Goal: Task Accomplishment & Management: Use online tool/utility

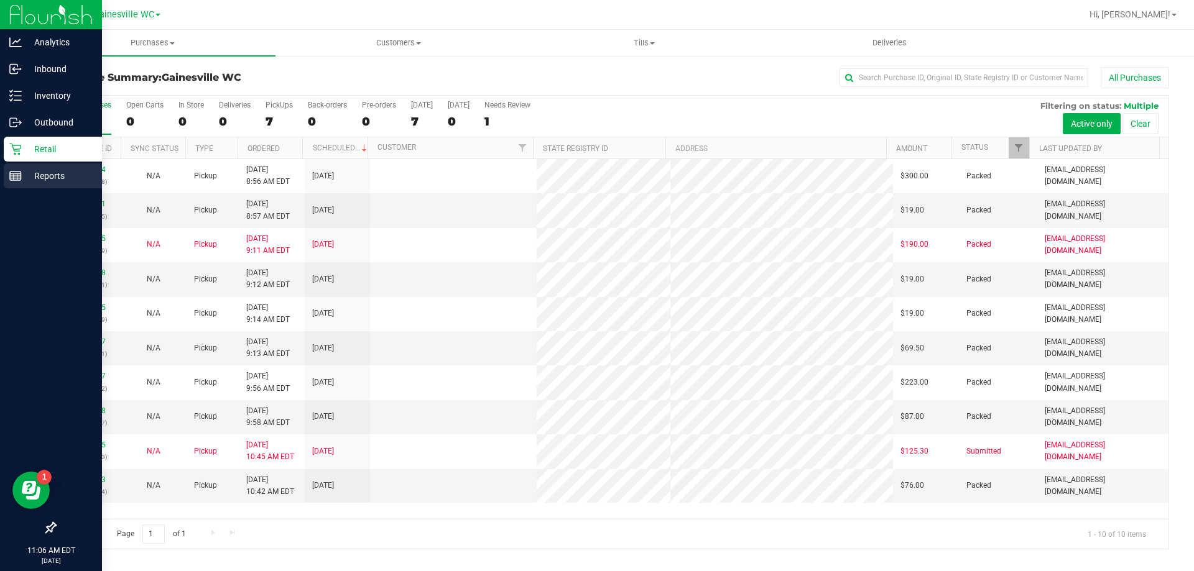
click at [31, 178] on p "Reports" at bounding box center [59, 175] width 75 height 15
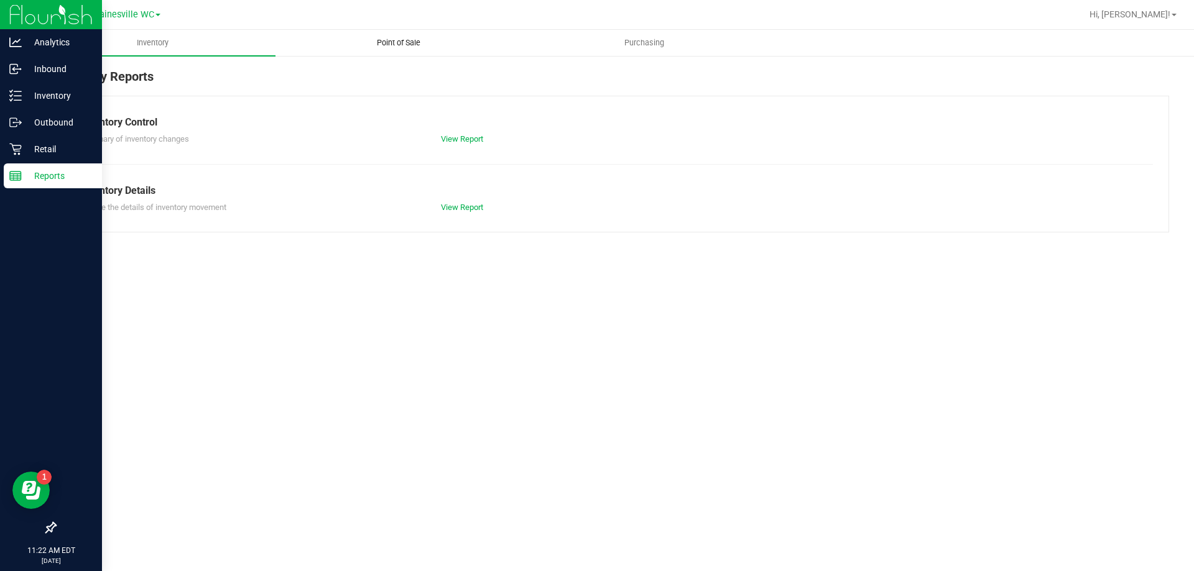
click at [378, 46] on span "Point of Sale" at bounding box center [398, 42] width 77 height 11
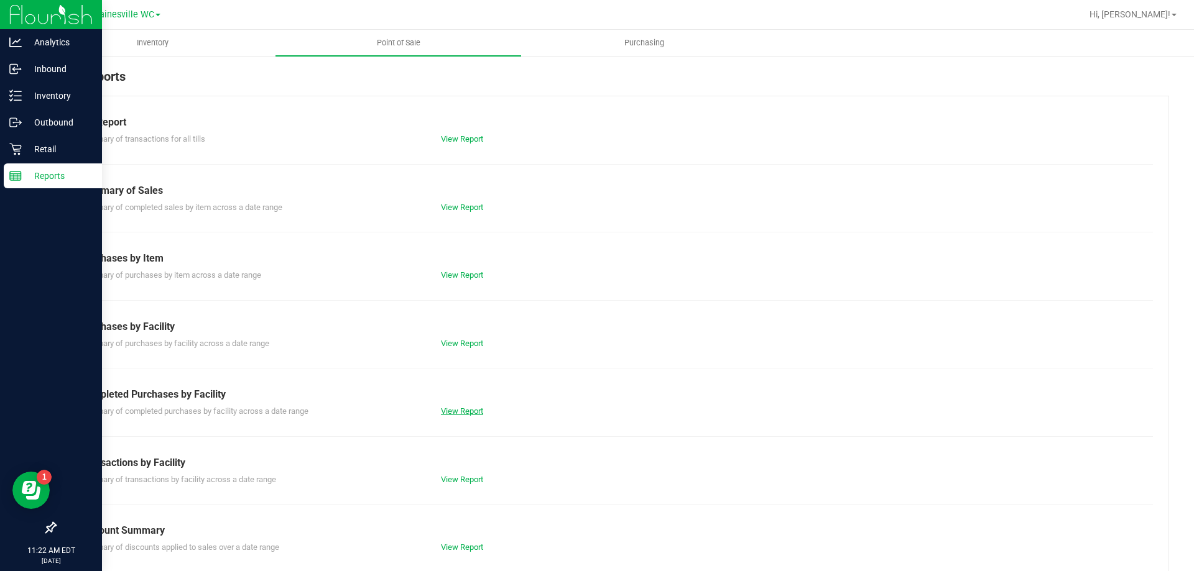
click at [443, 411] on link "View Report" at bounding box center [462, 411] width 42 height 9
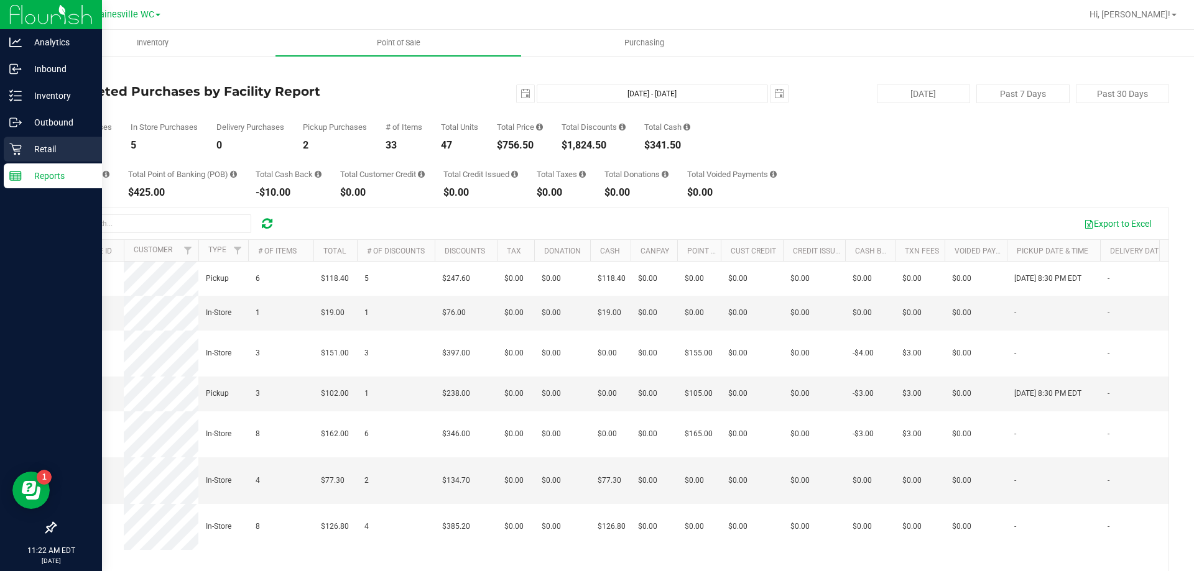
click at [42, 149] on p "Retail" at bounding box center [59, 149] width 75 height 15
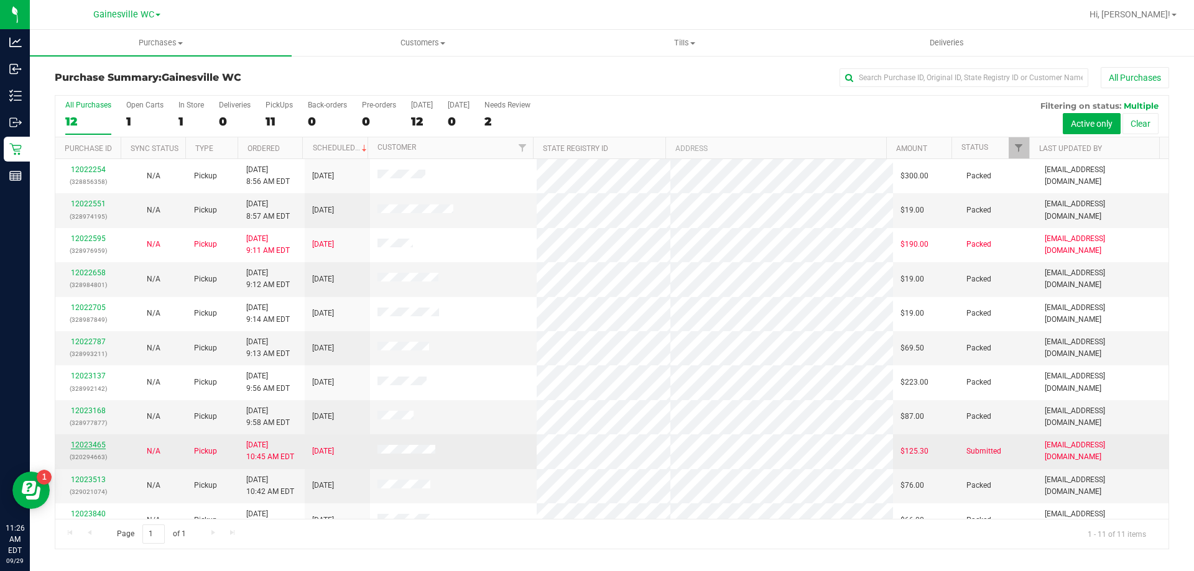
click at [98, 447] on link "12023465" at bounding box center [88, 445] width 35 height 9
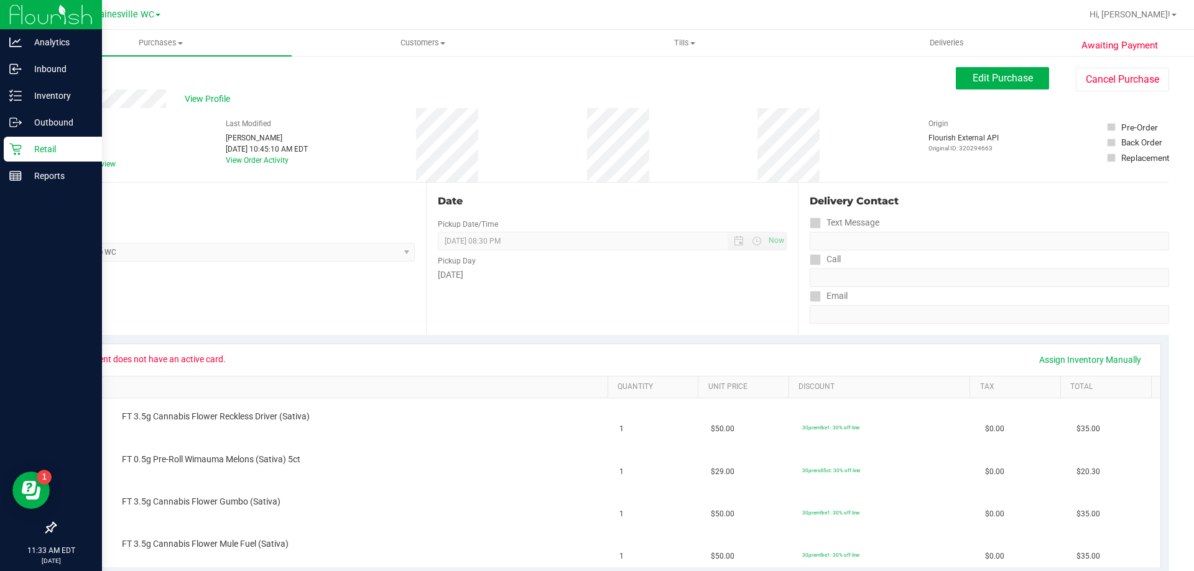
click at [30, 154] on p "Retail" at bounding box center [59, 149] width 75 height 15
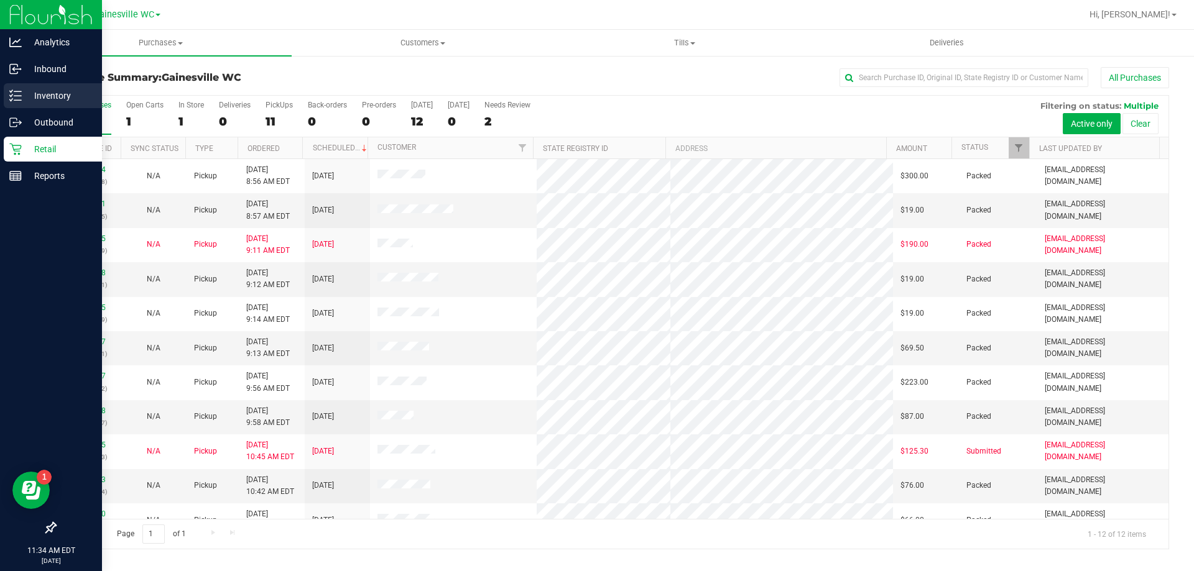
click at [33, 99] on p "Inventory" at bounding box center [59, 95] width 75 height 15
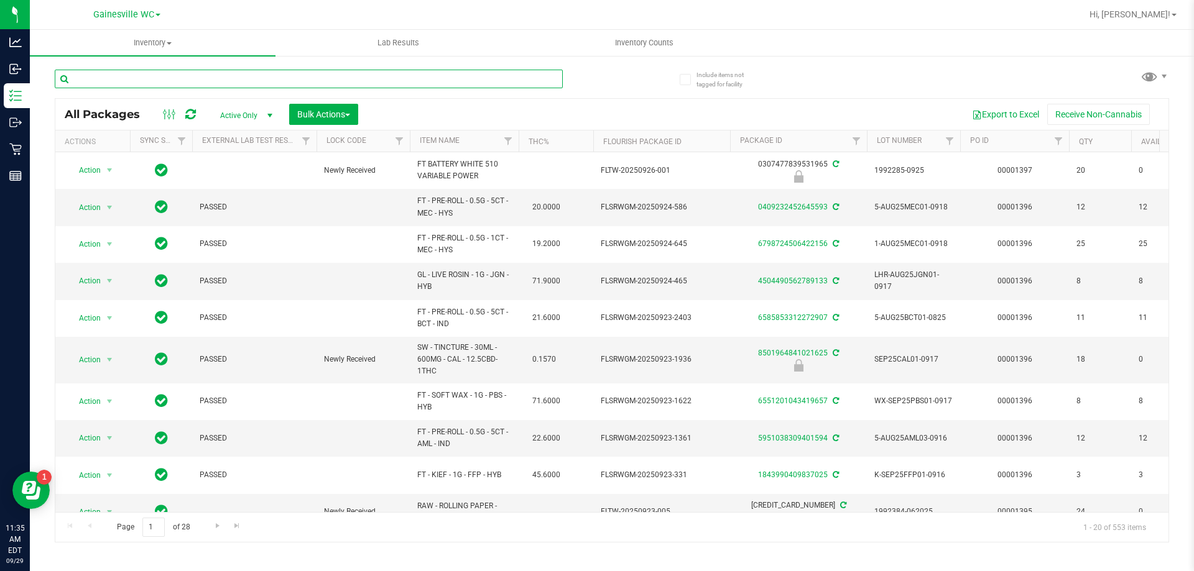
click at [220, 72] on input "text" at bounding box center [309, 79] width 508 height 19
type input "0569451772584791"
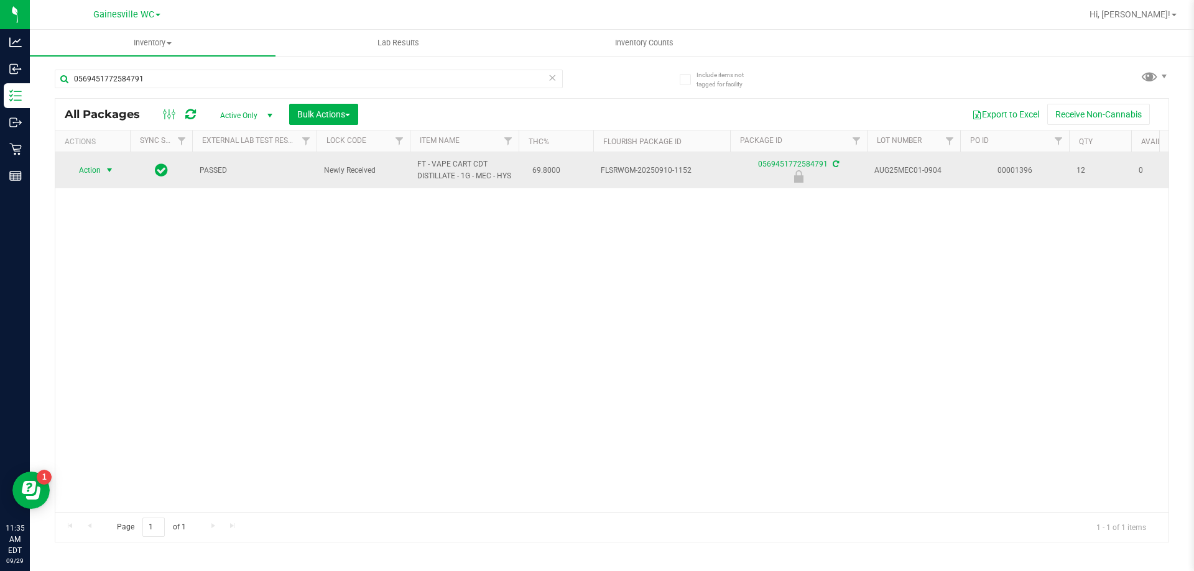
click at [87, 172] on span "Action" at bounding box center [85, 170] width 34 height 17
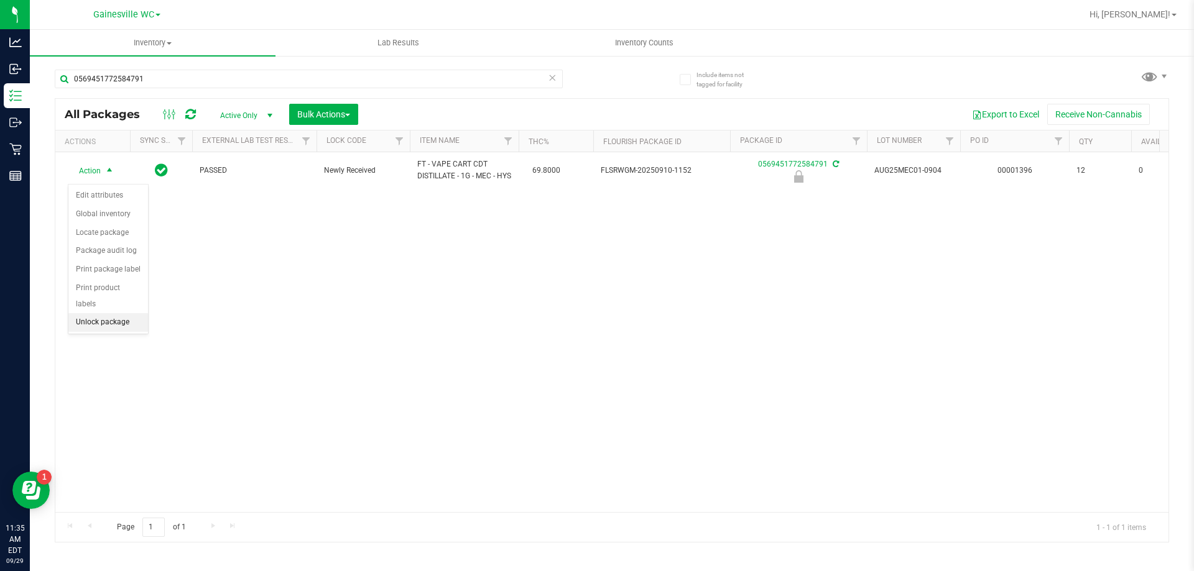
click at [109, 313] on li "Unlock package" at bounding box center [108, 322] width 80 height 19
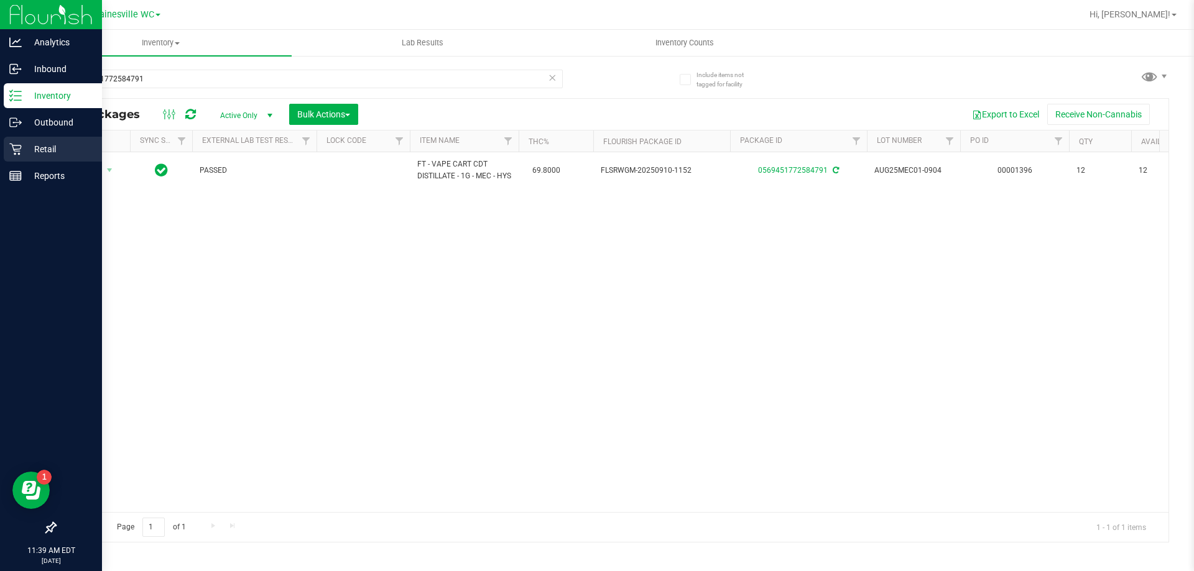
click at [14, 151] on icon at bounding box center [15, 150] width 12 height 12
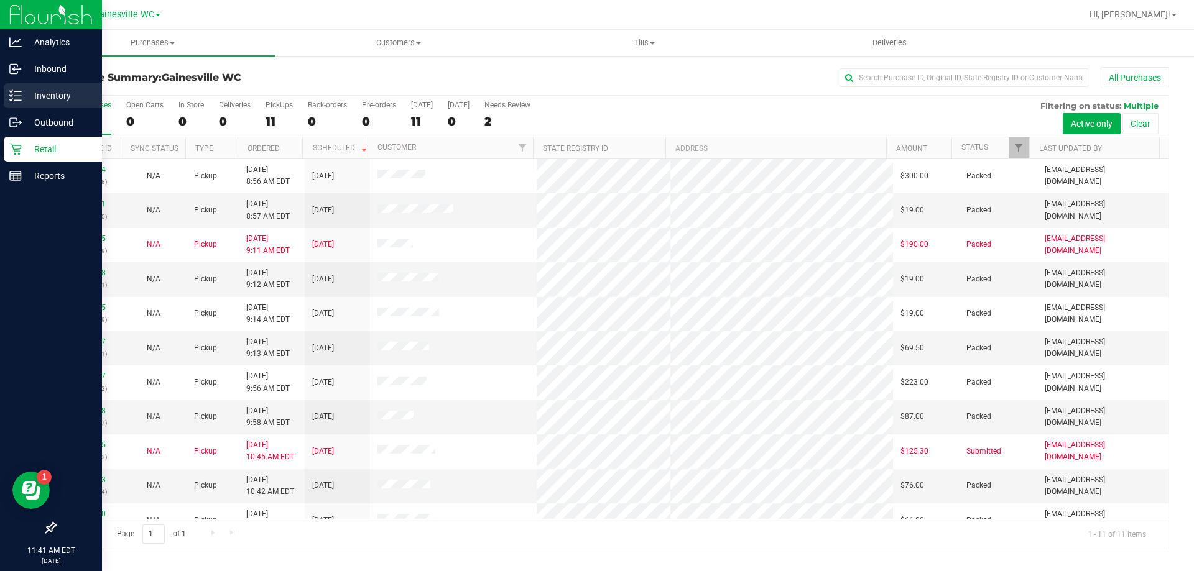
click at [27, 91] on p "Inventory" at bounding box center [59, 95] width 75 height 15
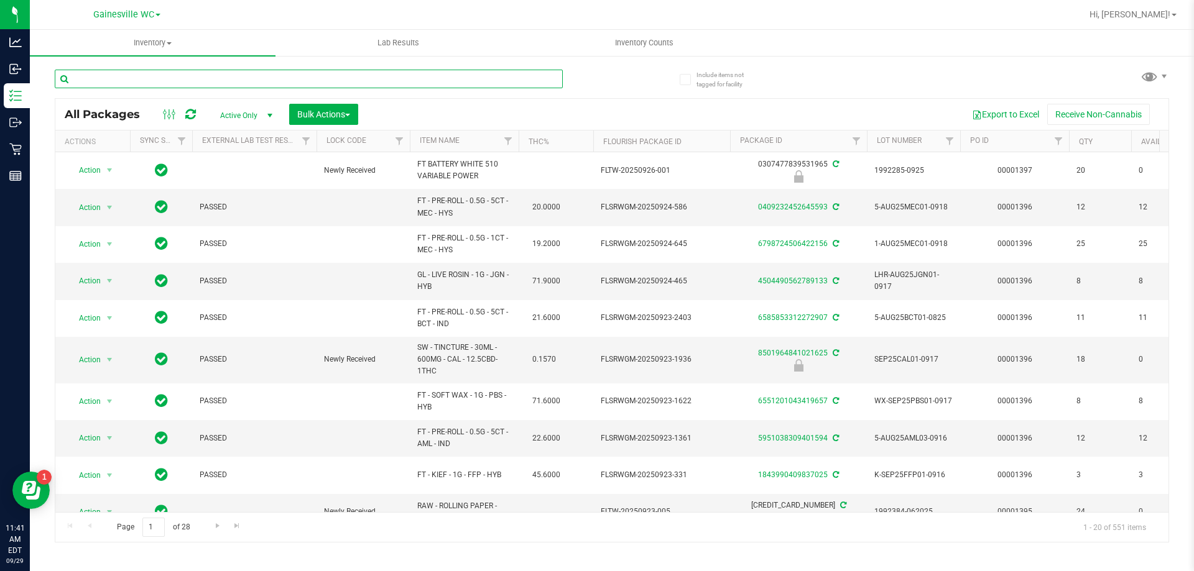
click at [139, 78] on input "text" at bounding box center [309, 79] width 508 height 19
type input "2443053560241592"
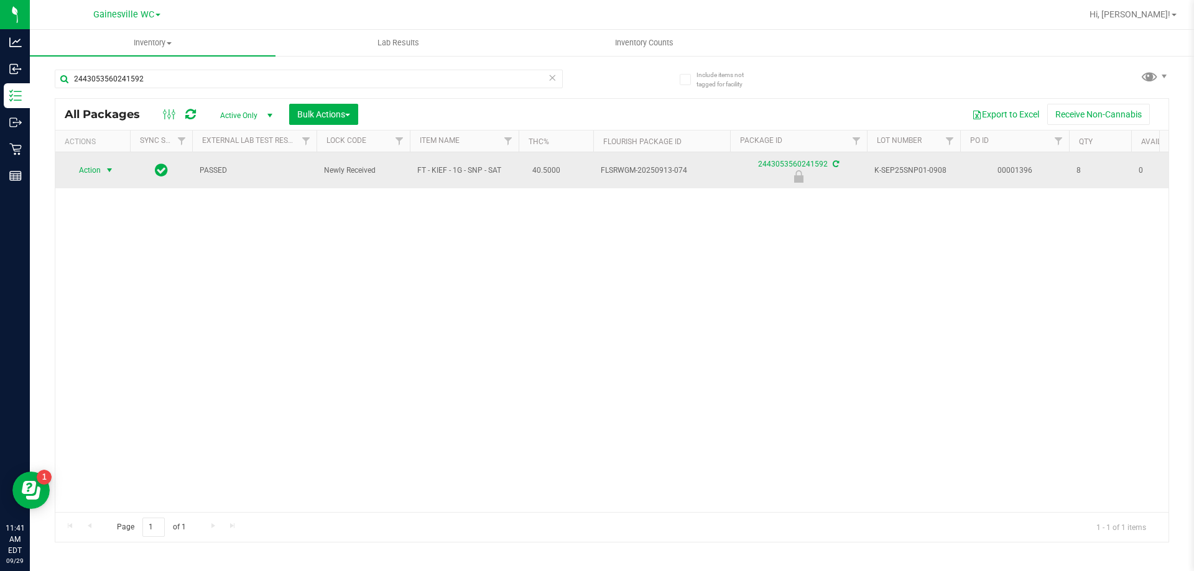
click at [78, 175] on span "Action" at bounding box center [85, 170] width 34 height 17
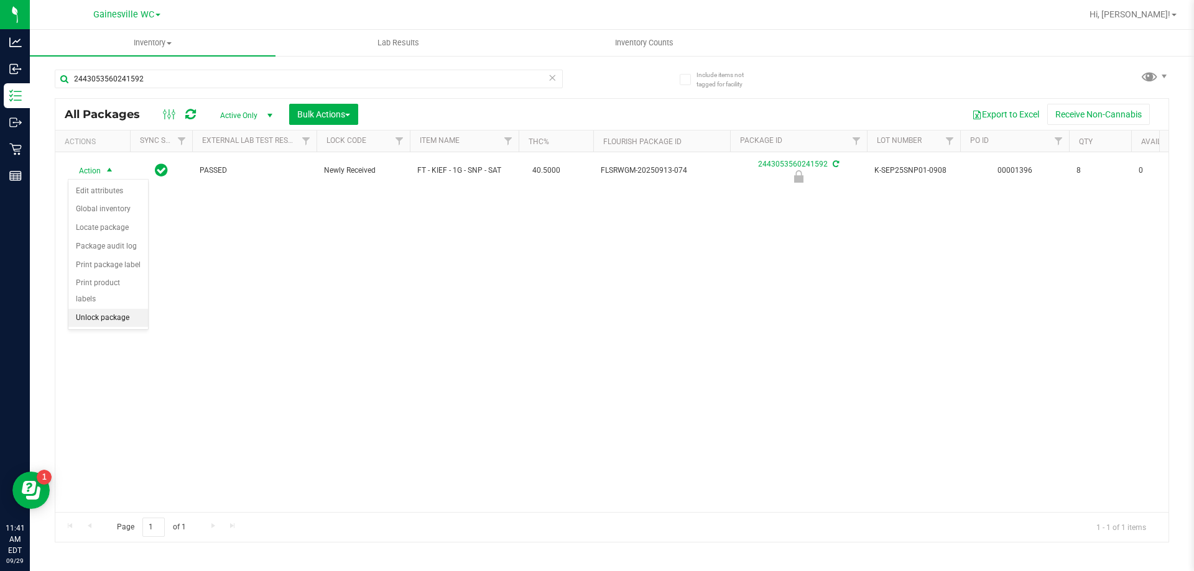
click at [112, 309] on li "Unlock package" at bounding box center [108, 318] width 80 height 19
